Goal: Task Accomplishment & Management: Manage account settings

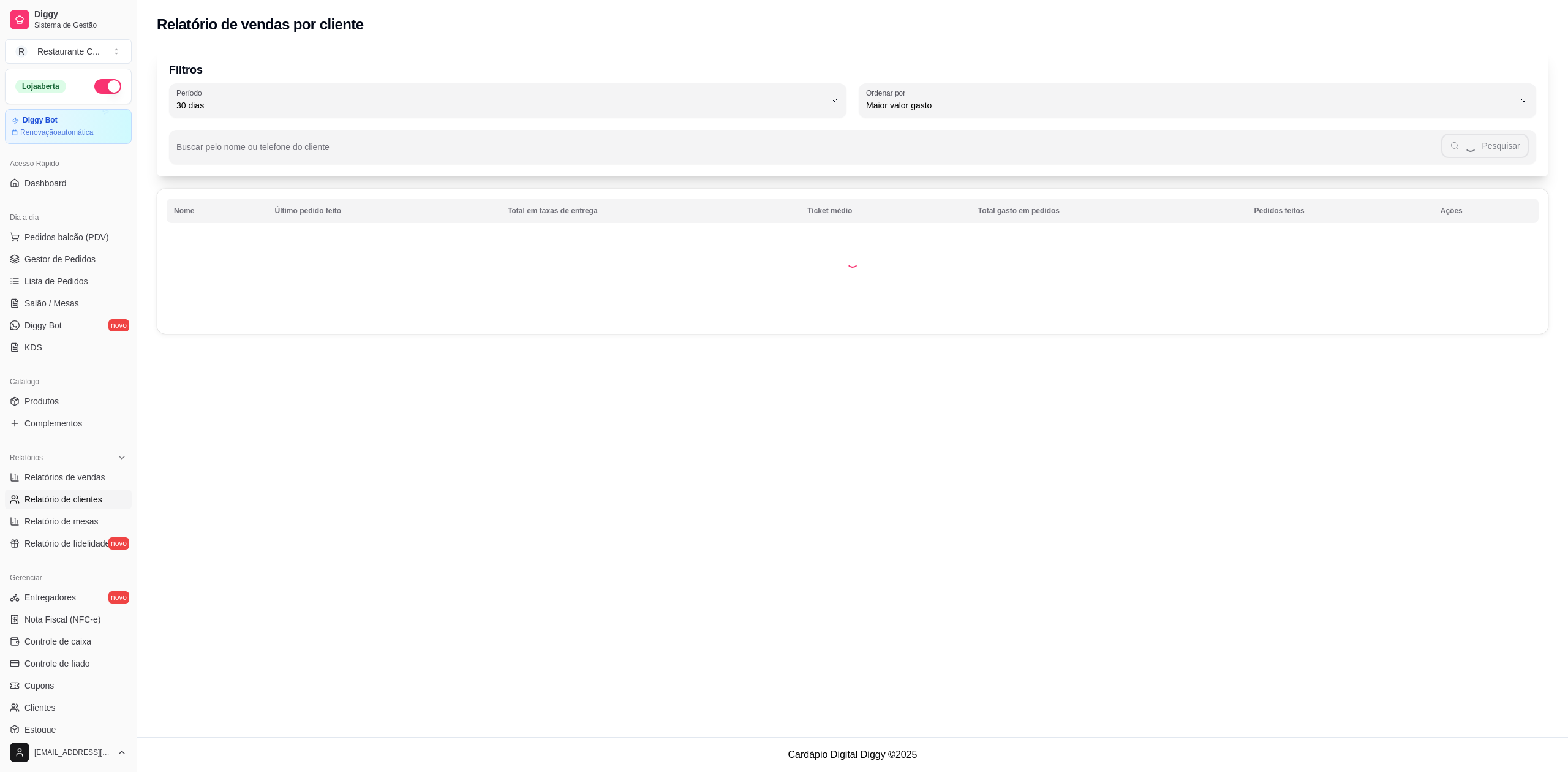
select select "30"
select select "HIGHEST_TOTAL_SPENT_WITH_ORDERS"
click at [84, 256] on span "Gestor de Pedidos" at bounding box center [60, 260] width 71 height 12
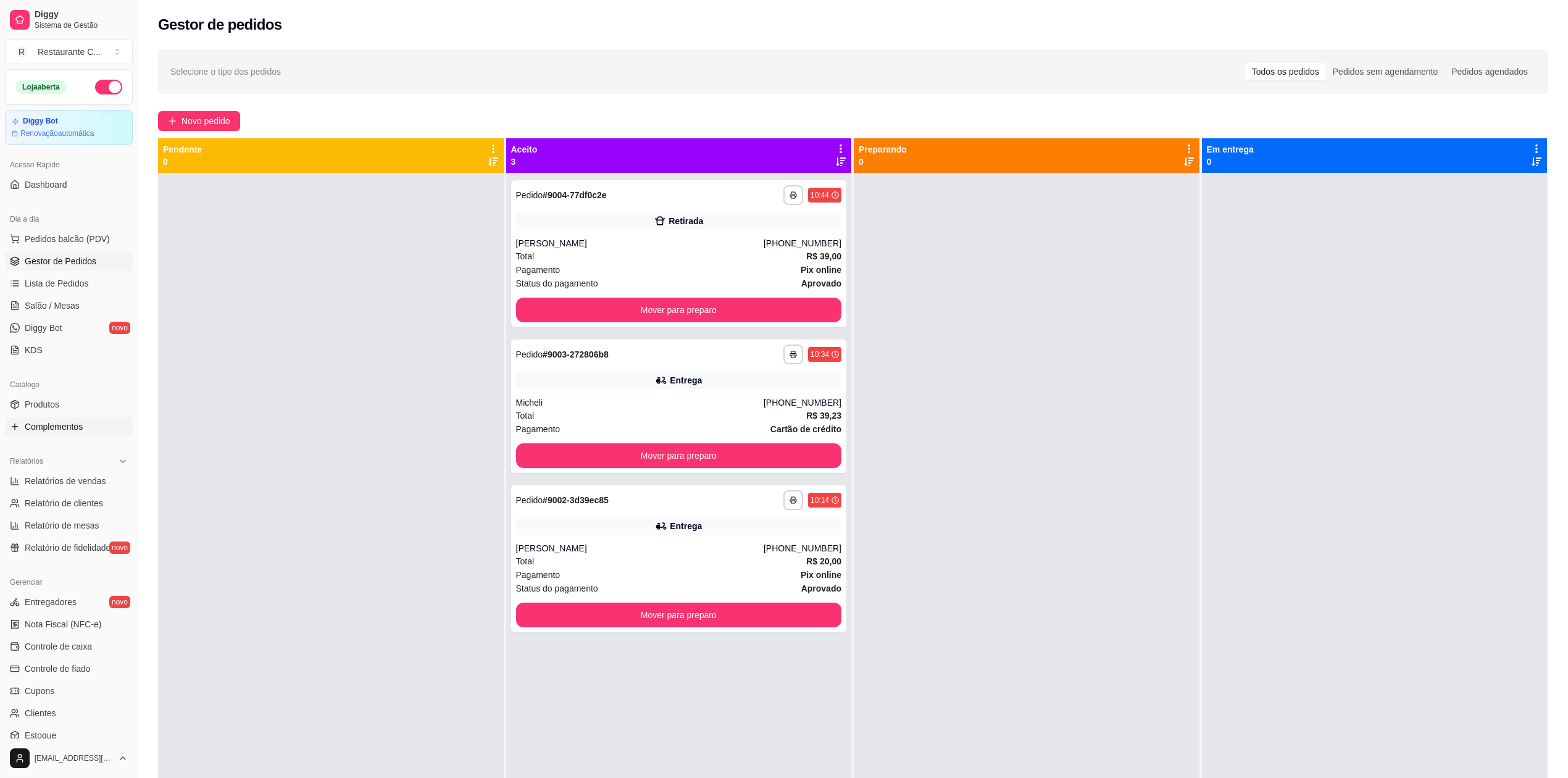
click at [84, 433] on link "Complementos" at bounding box center [69, 426] width 128 height 20
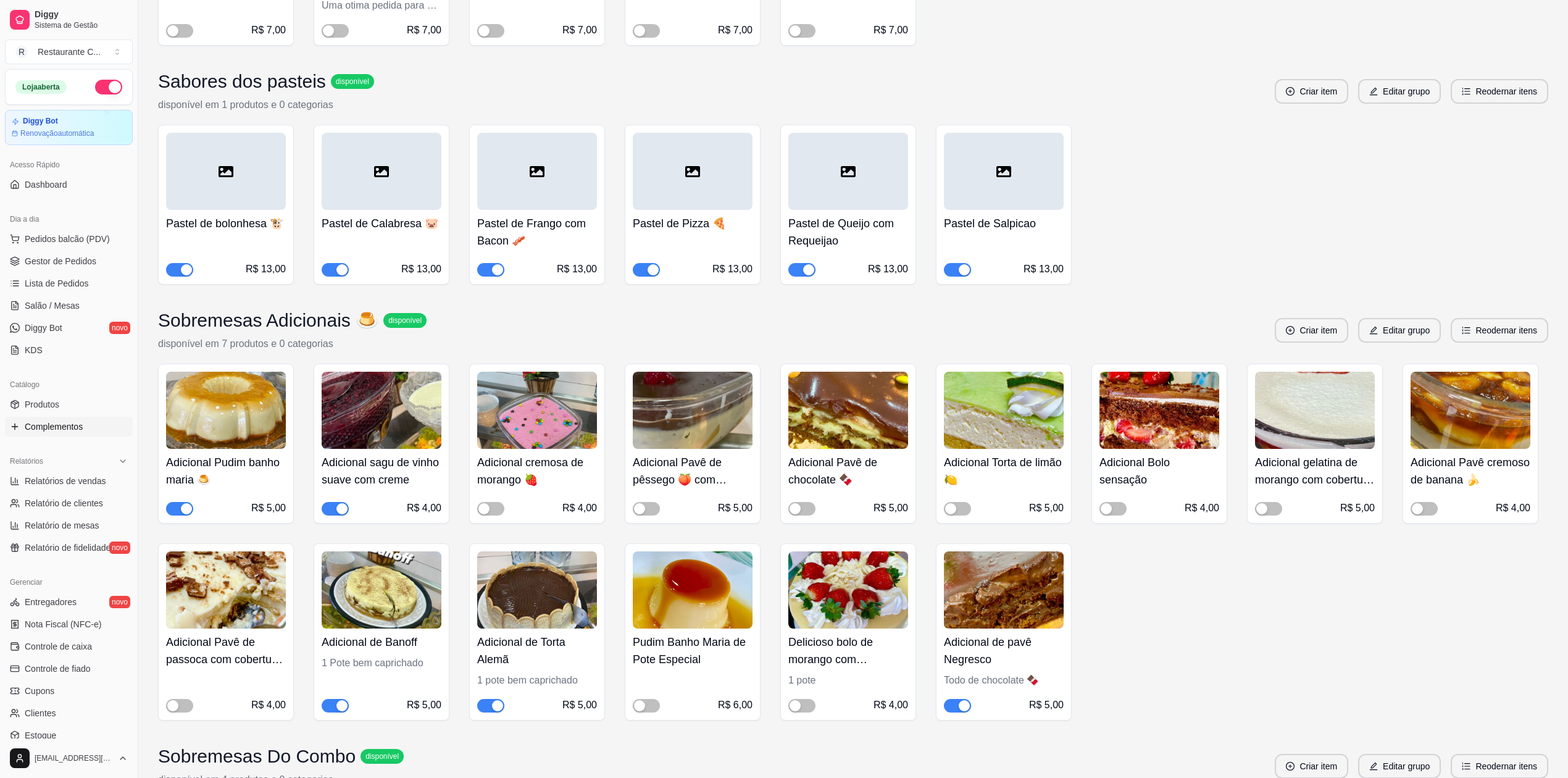
scroll to position [1811, 0]
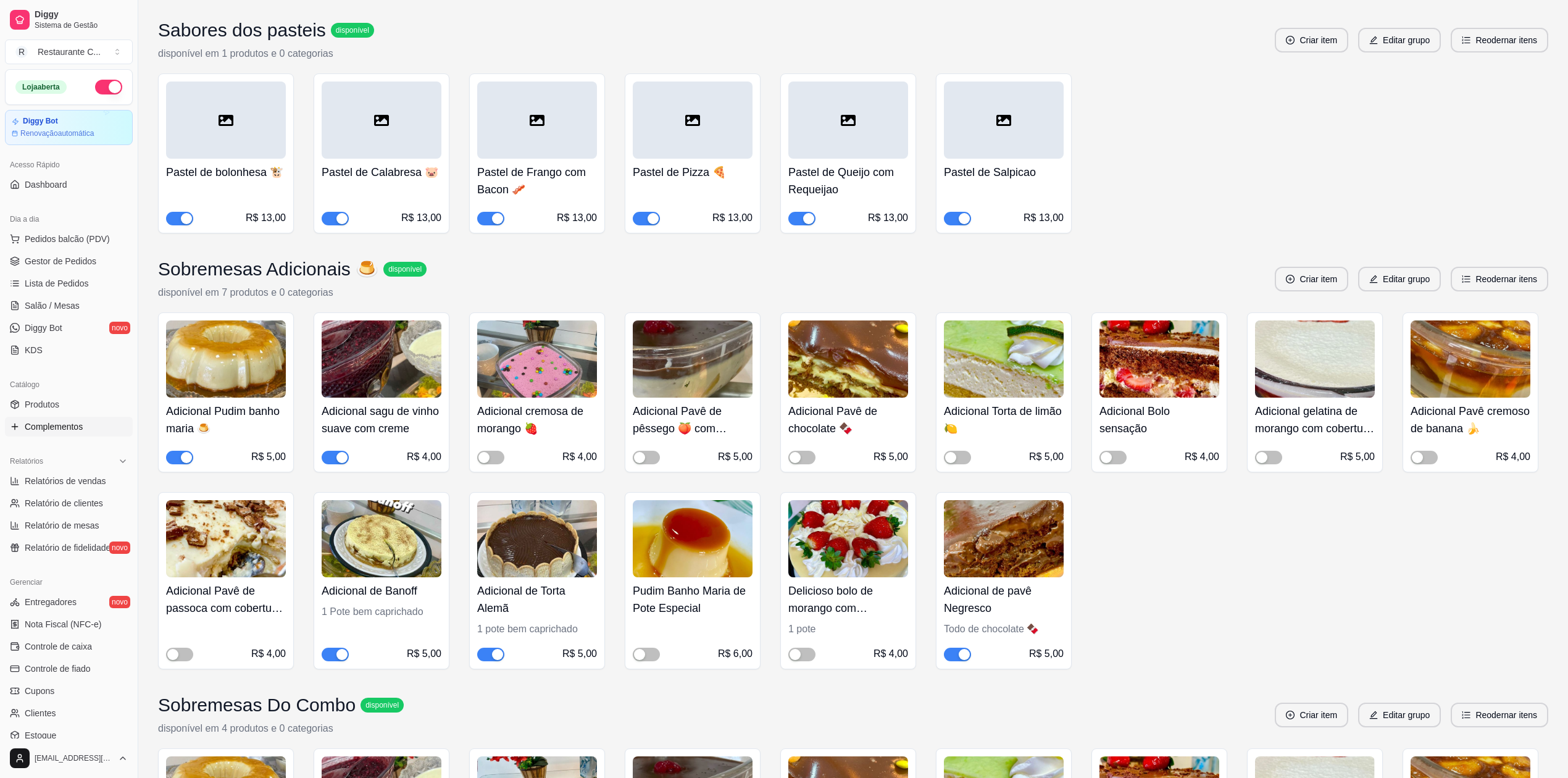
click at [180, 459] on button "button" at bounding box center [180, 457] width 27 height 13
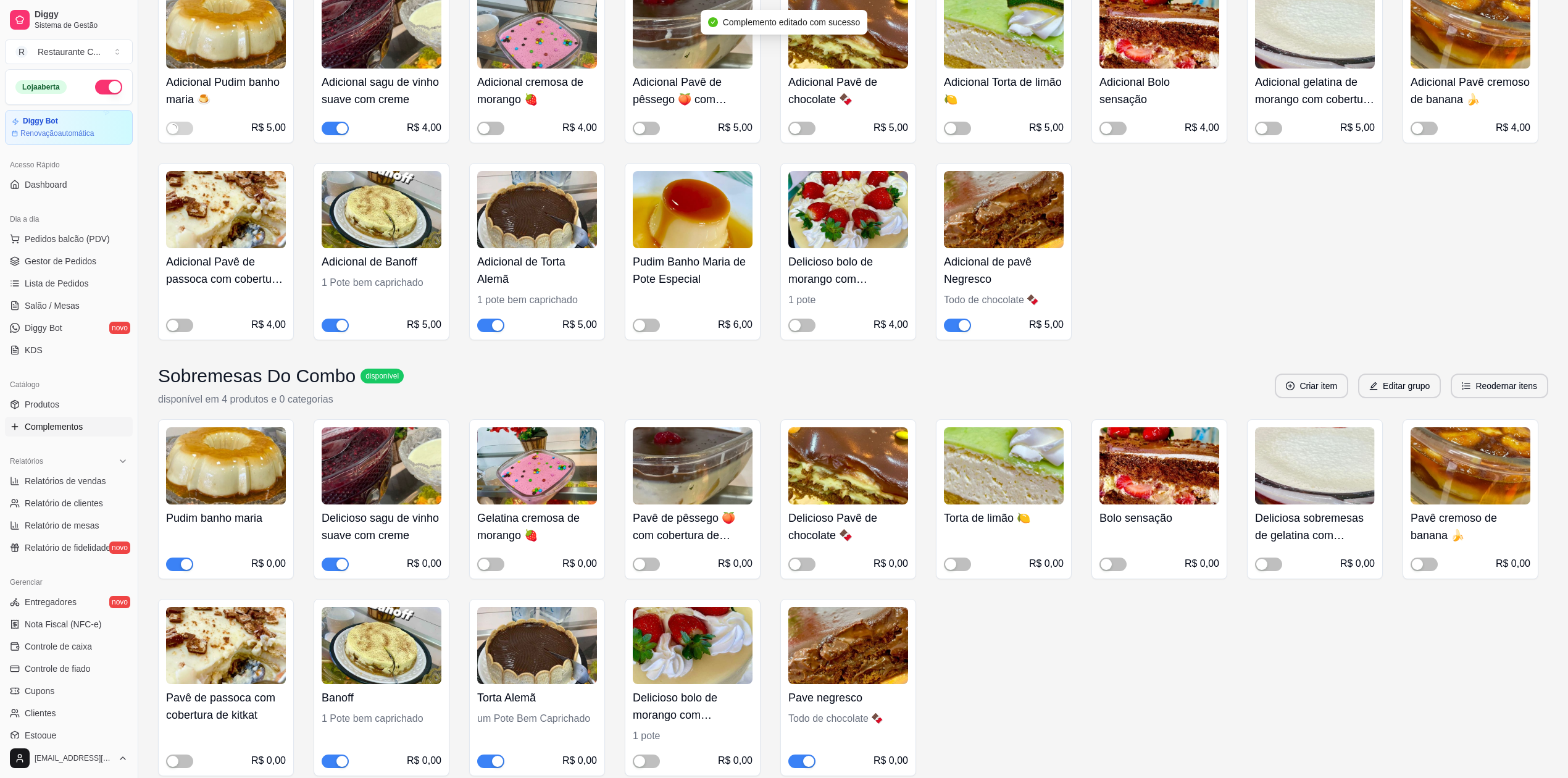
scroll to position [2223, 0]
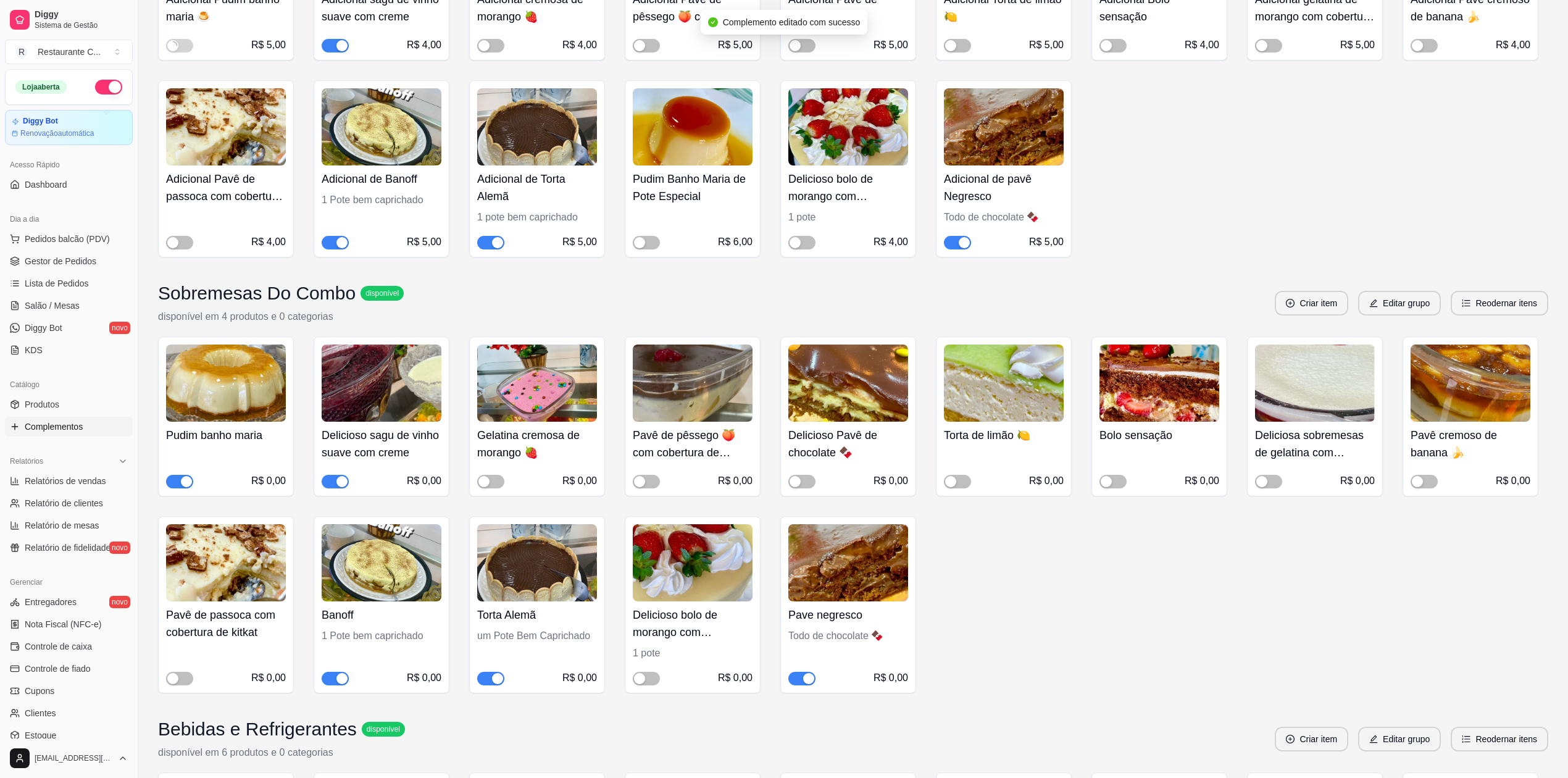
click at [181, 482] on div "button" at bounding box center [187, 482] width 11 height 11
click at [801, 686] on span "button" at bounding box center [802, 678] width 27 height 13
click at [800, 482] on div "button" at bounding box center [795, 482] width 11 height 11
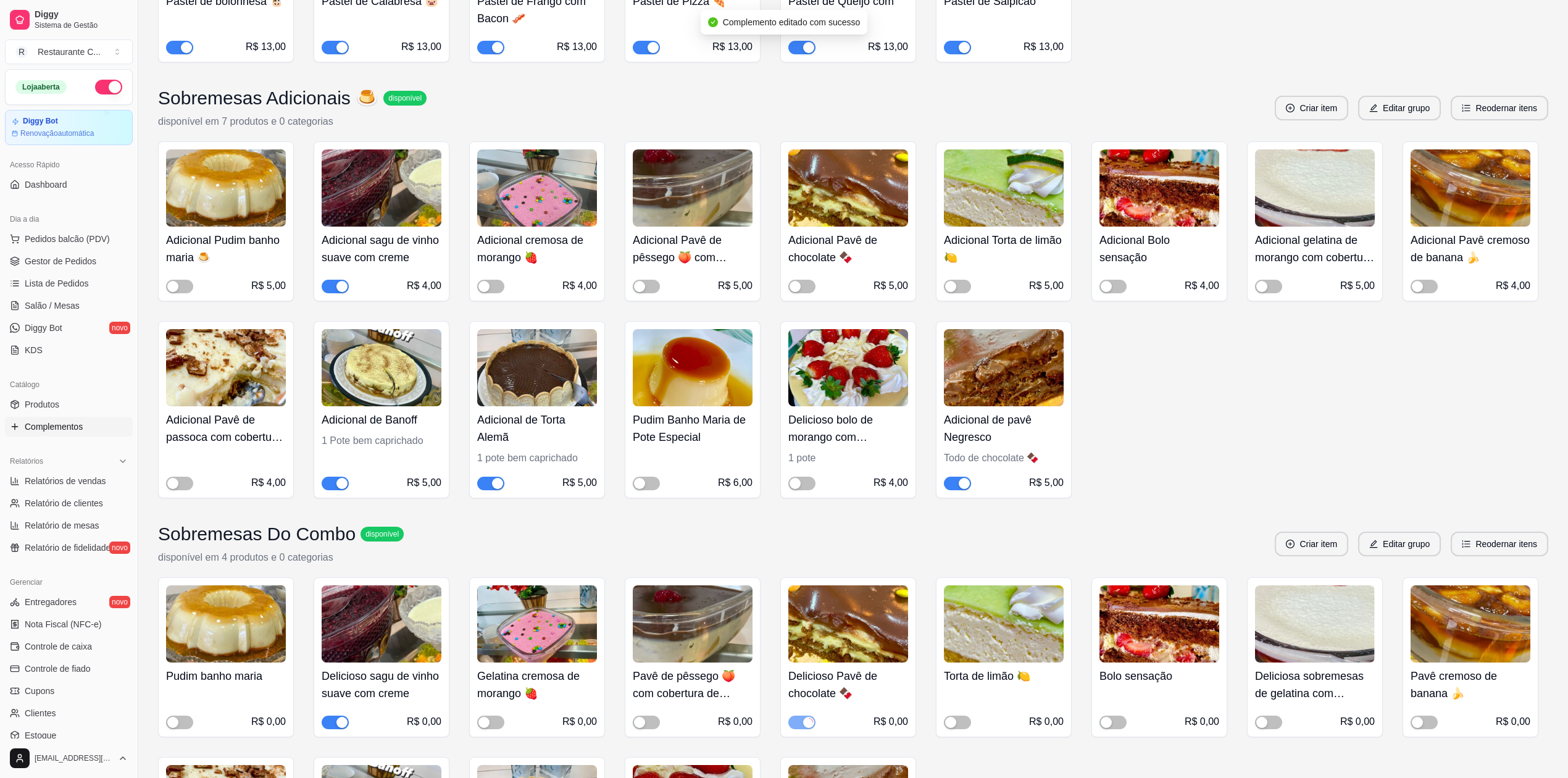
scroll to position [1976, 0]
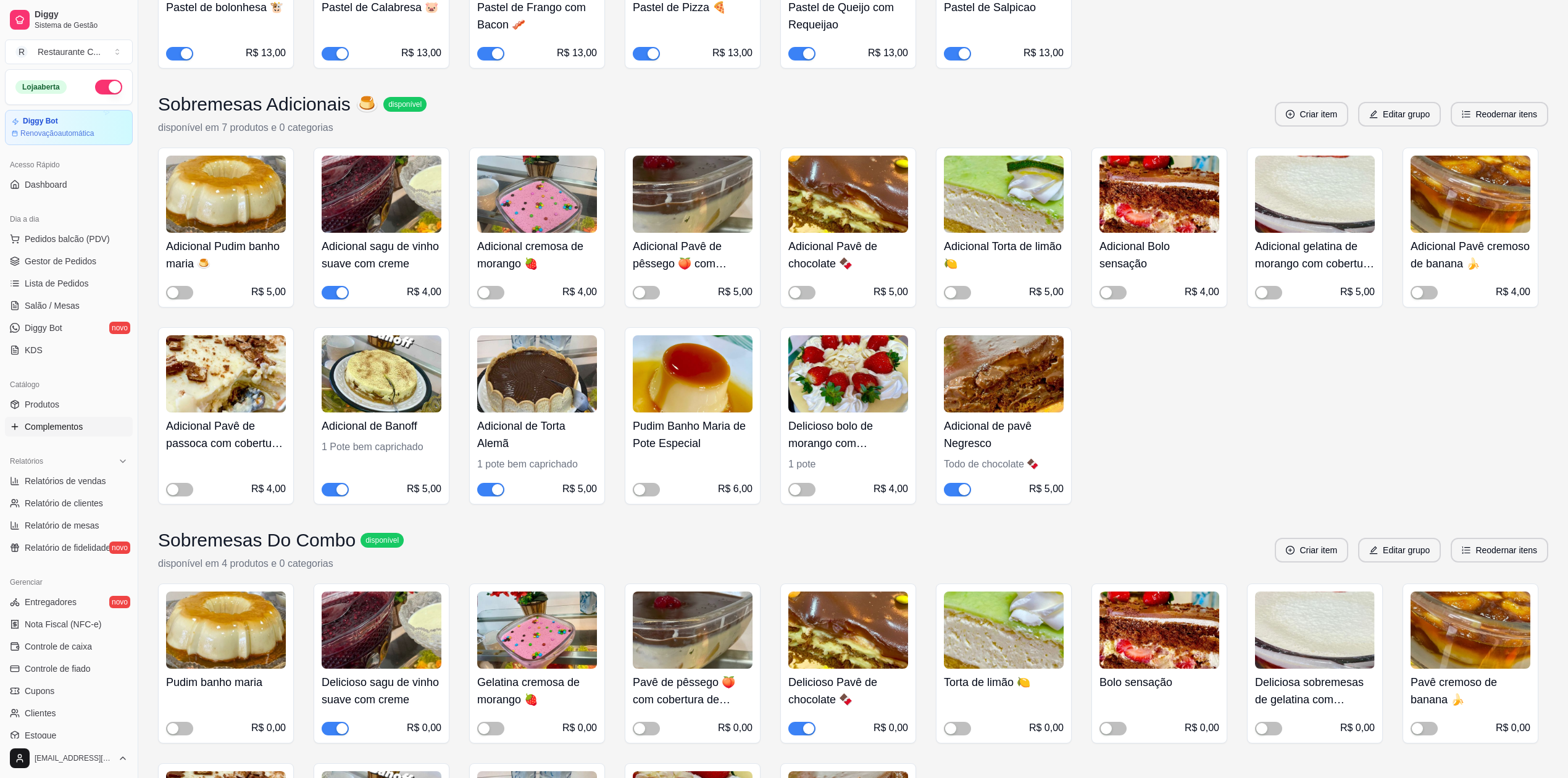
click at [957, 491] on span "button" at bounding box center [957, 489] width 27 height 13
click at [804, 294] on span "button" at bounding box center [802, 292] width 27 height 13
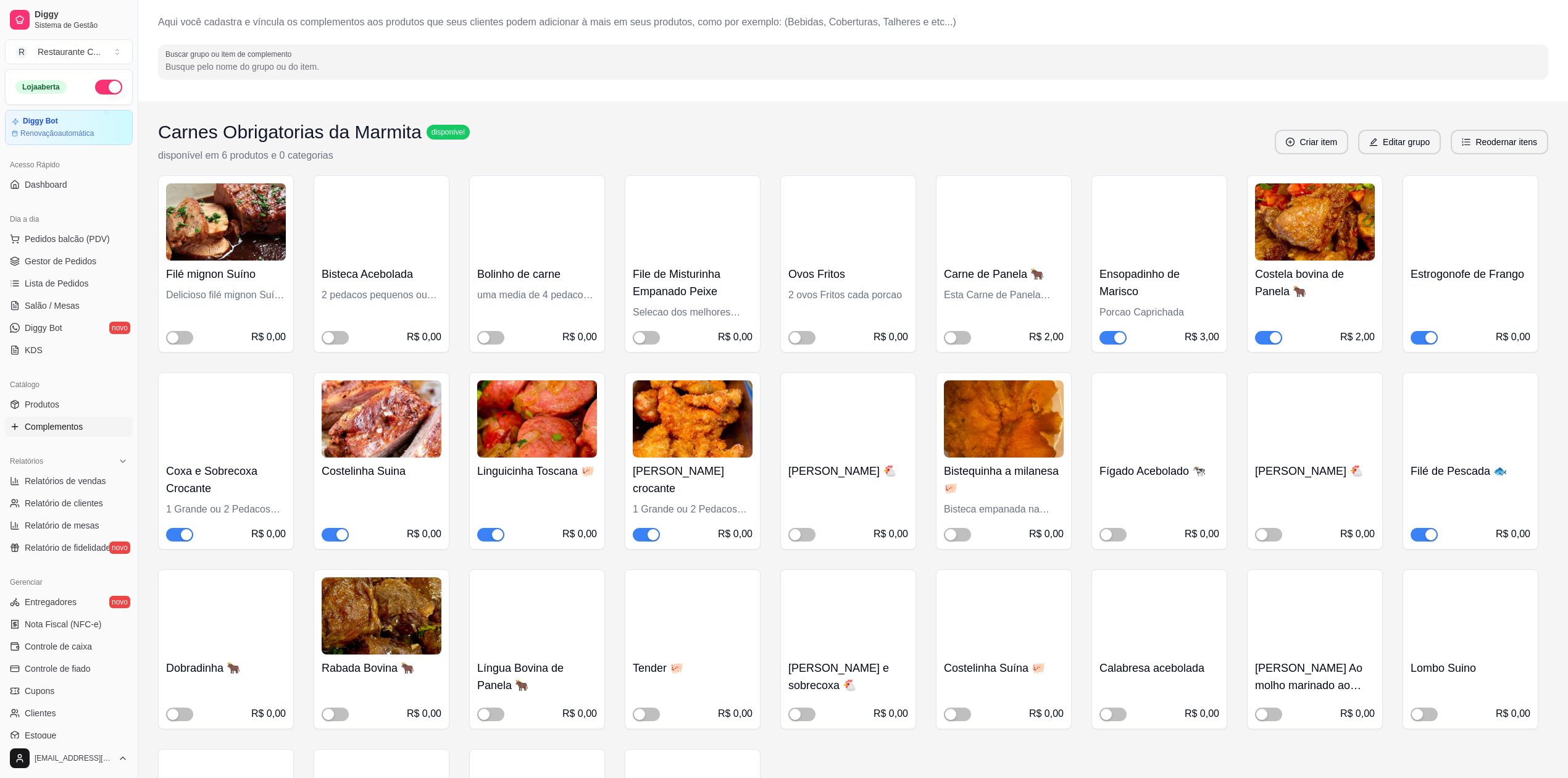
scroll to position [0, 0]
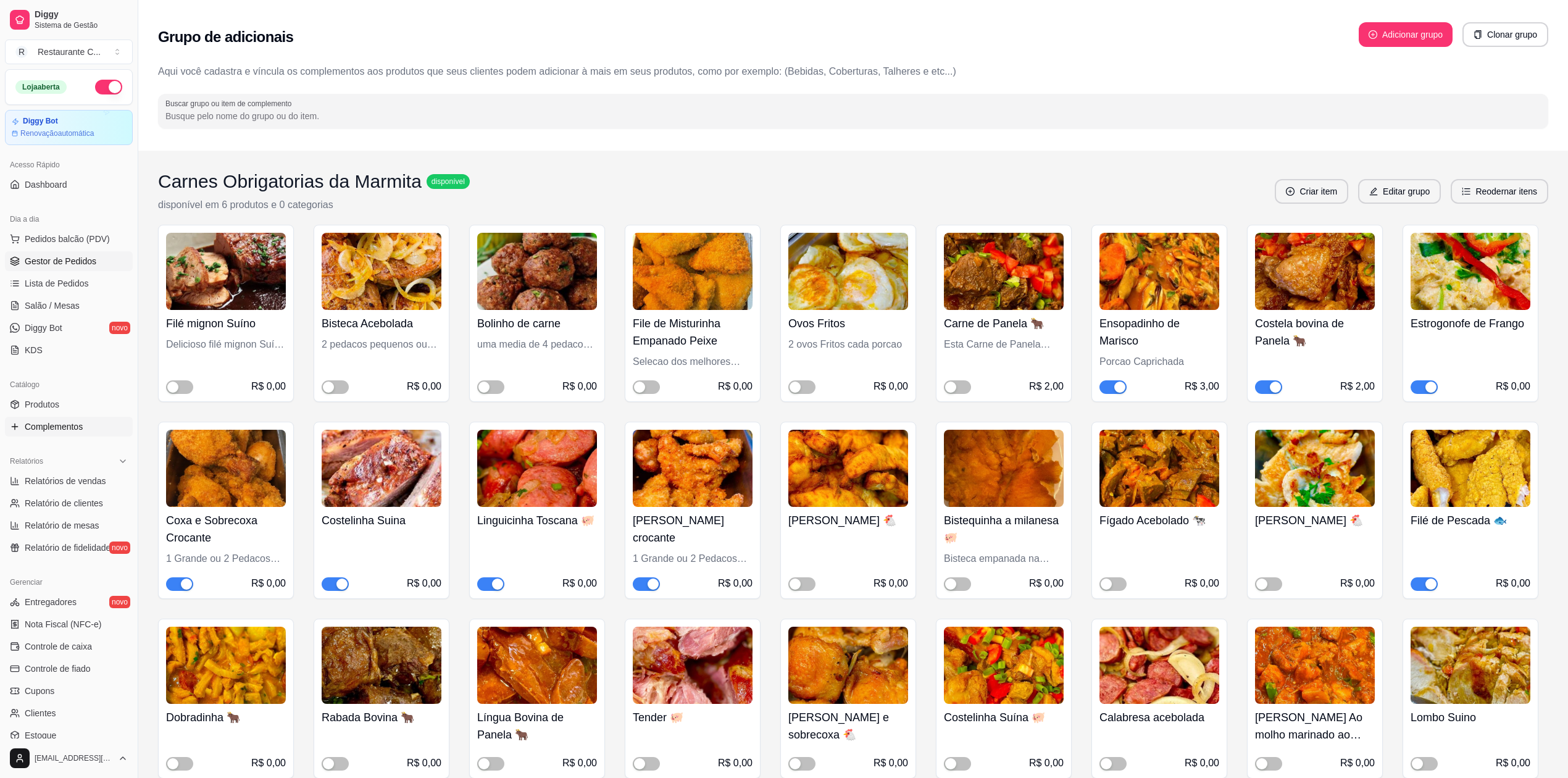
click at [65, 260] on span "Gestor de Pedidos" at bounding box center [61, 262] width 72 height 12
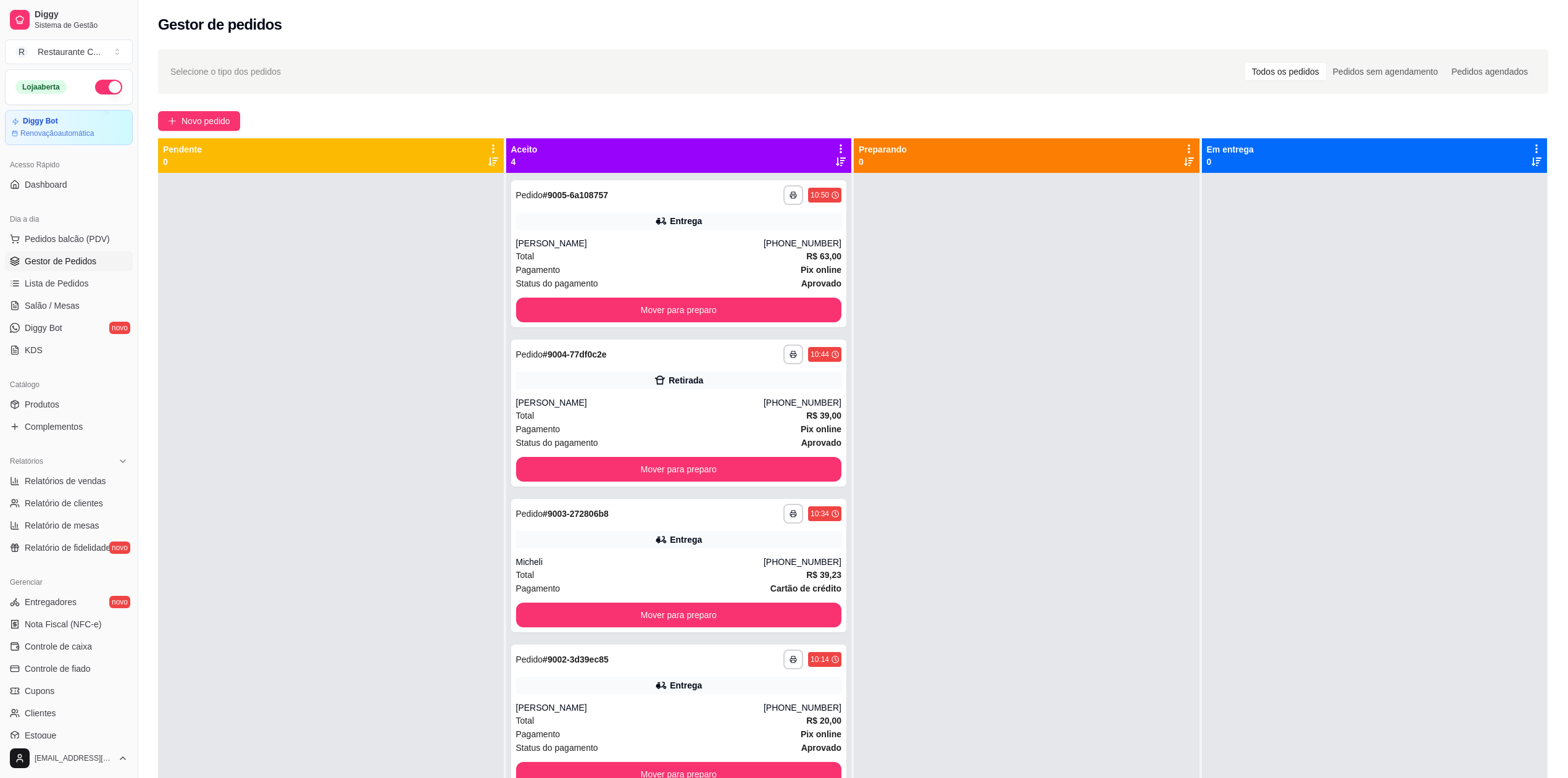
click at [1128, 344] on div at bounding box center [1026, 562] width 346 height 778
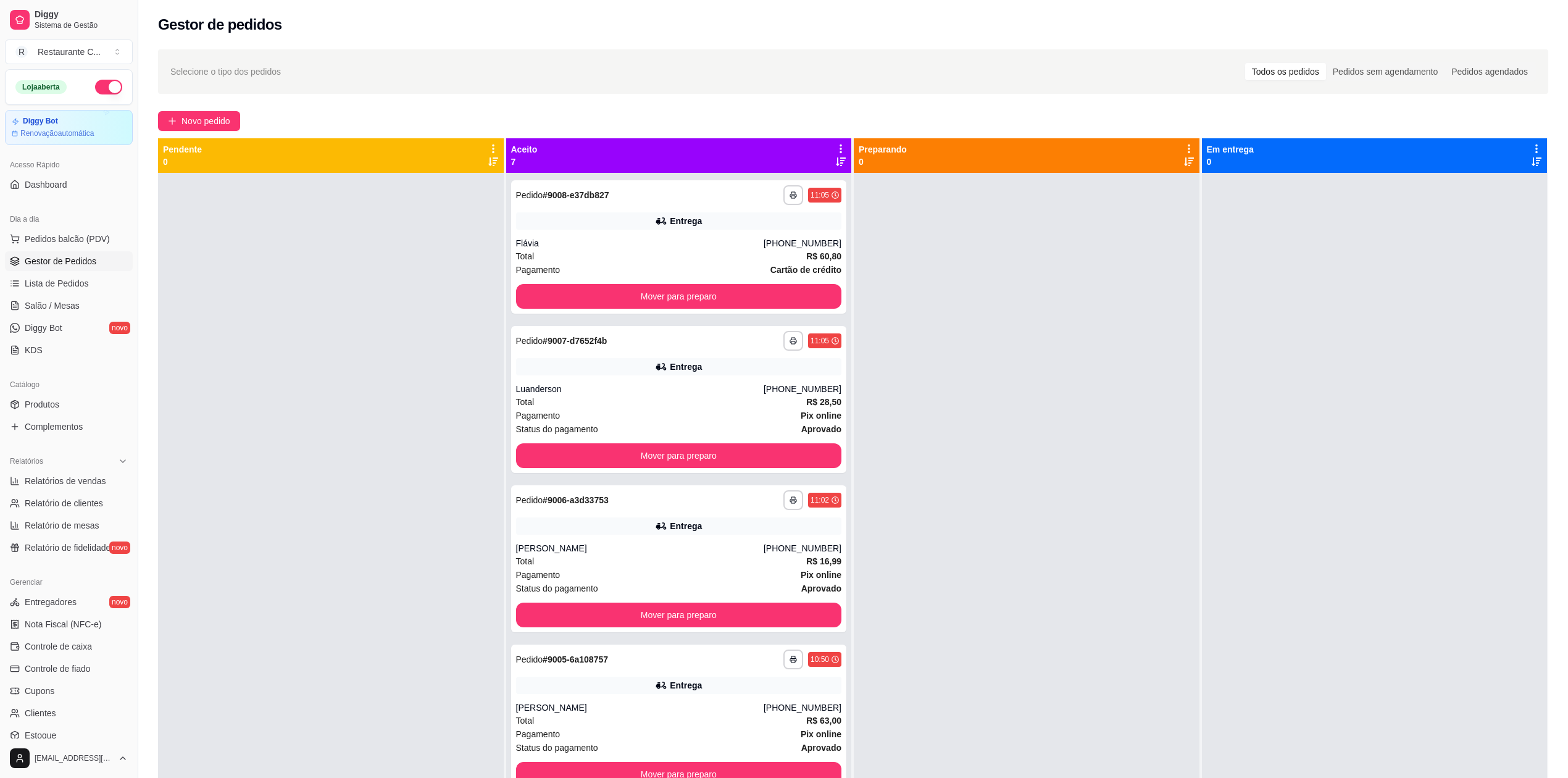
click at [1183, 356] on div at bounding box center [1026, 562] width 346 height 778
drag, startPoint x: 1305, startPoint y: 404, endPoint x: 1579, endPoint y: 576, distance: 323.5
click at [1367, 423] on div at bounding box center [1374, 562] width 346 height 778
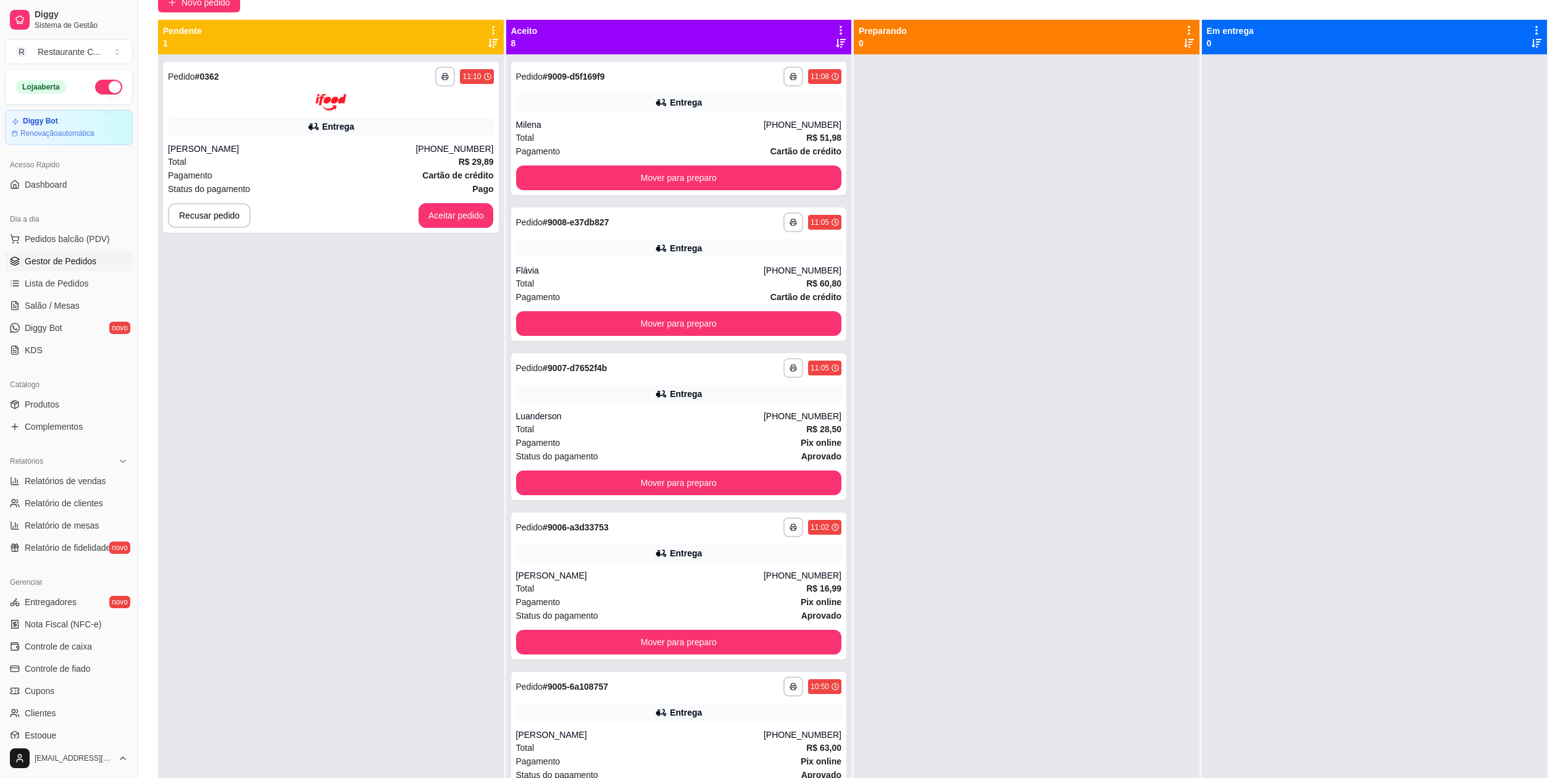
click at [1003, 302] on div at bounding box center [1026, 444] width 346 height 778
click at [444, 213] on button "Aceitar pedido" at bounding box center [456, 216] width 75 height 25
